Goal: Information Seeking & Learning: Learn about a topic

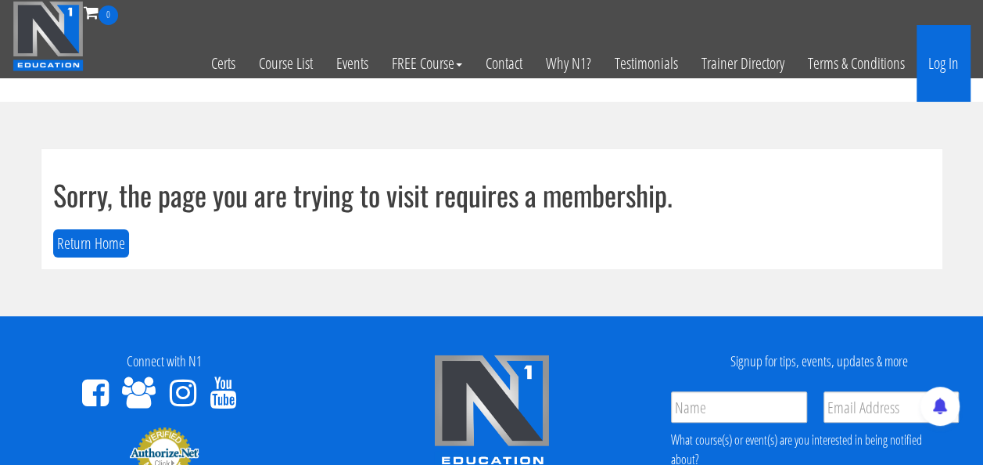
click at [951, 66] on link "Log In" at bounding box center [944, 63] width 54 height 77
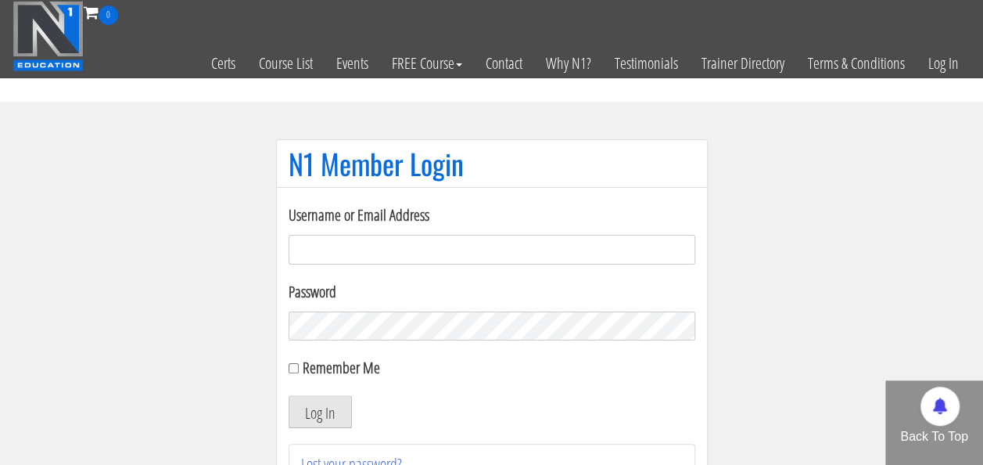
type input "[EMAIL_ADDRESS][PERSON_NAME][DOMAIN_NAME]"
click at [318, 409] on button "Log In" at bounding box center [320, 411] width 63 height 33
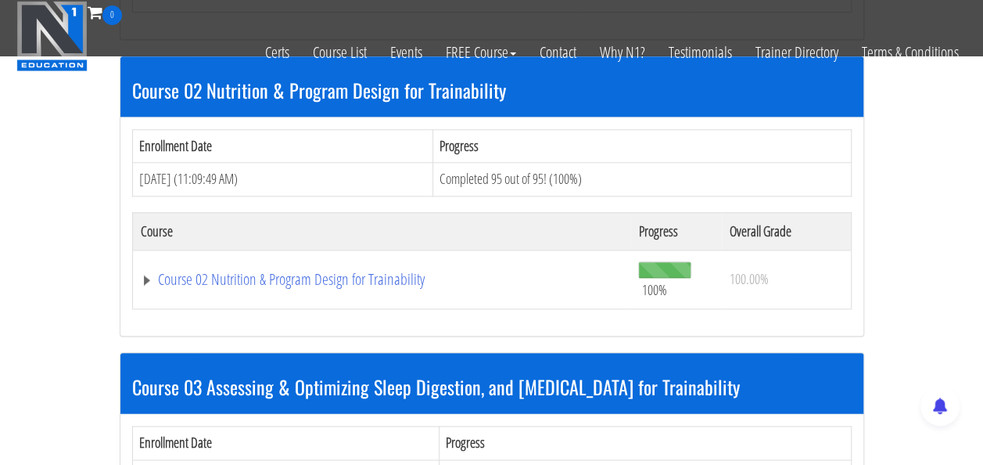
scroll to position [748, 0]
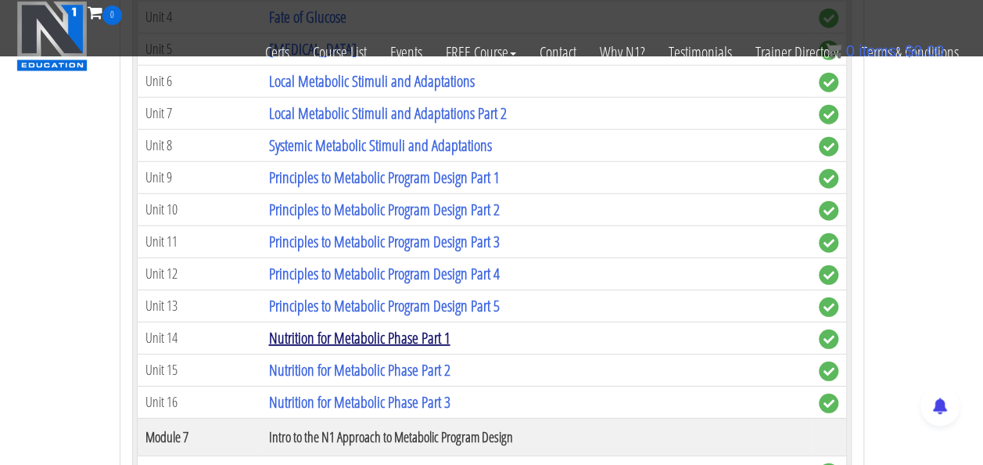
scroll to position [2055, 0]
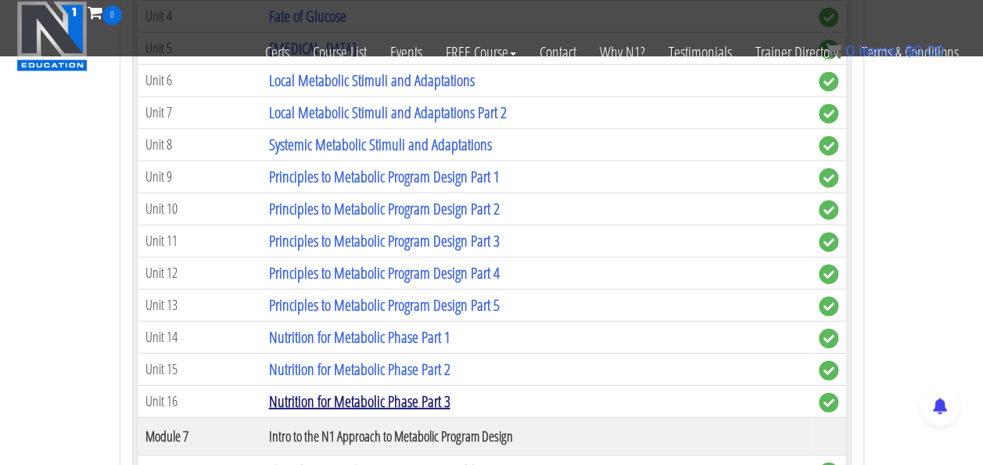
click at [379, 390] on link "Nutrition for Metabolic Phase Part 3" at bounding box center [358, 400] width 181 height 21
